Goal: Task Accomplishment & Management: Use online tool/utility

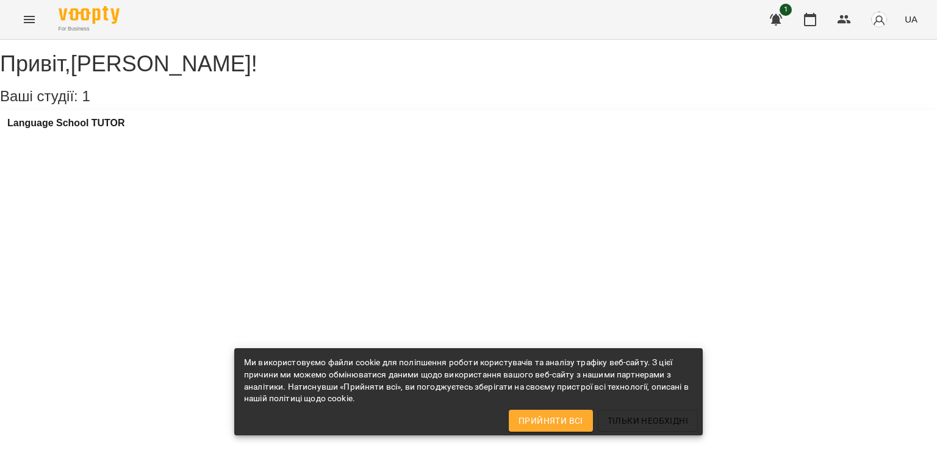
click at [26, 20] on icon "Menu" at bounding box center [29, 19] width 11 height 7
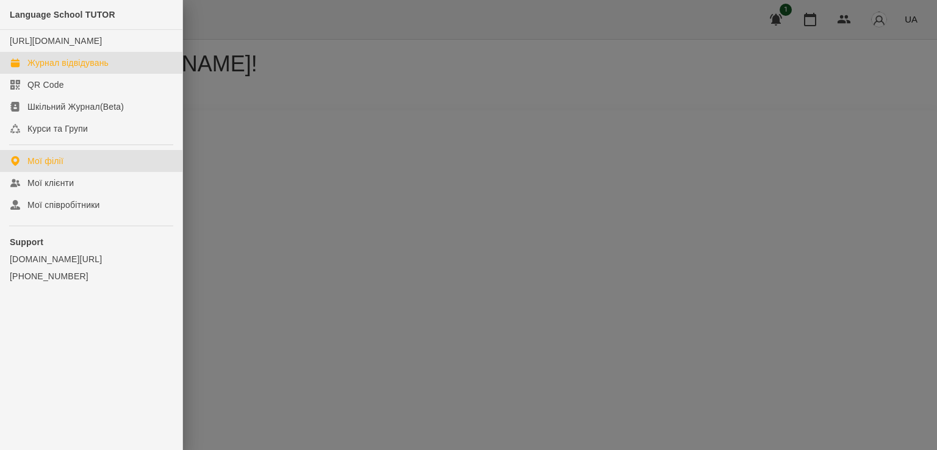
click at [65, 62] on div "Журнал відвідувань" at bounding box center [67, 63] width 81 height 12
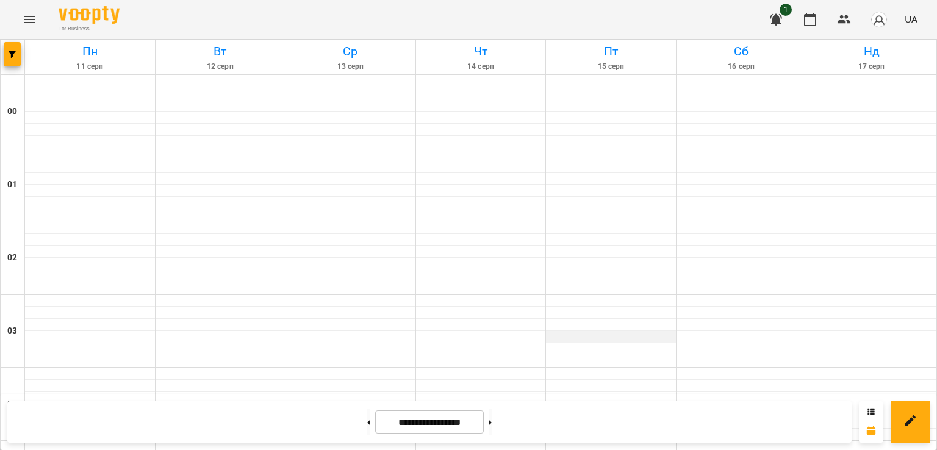
scroll to position [244, 0]
click at [367, 425] on button at bounding box center [368, 422] width 3 height 27
click at [492, 420] on icon at bounding box center [490, 422] width 3 height 5
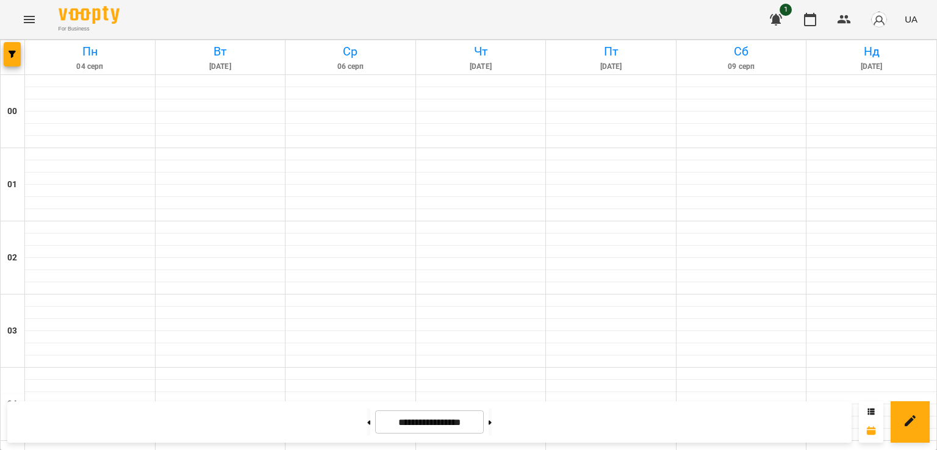
scroll to position [1364, 0]
click at [492, 420] on icon at bounding box center [490, 422] width 3 height 5
type input "**********"
